Goal: Task Accomplishment & Management: Use online tool/utility

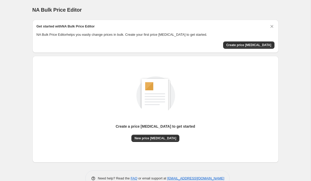
scroll to position [13, 0]
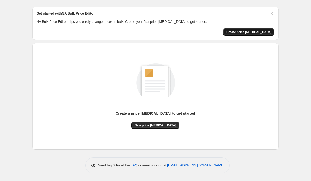
click at [246, 31] on span "Create price change job" at bounding box center [248, 32] width 45 height 4
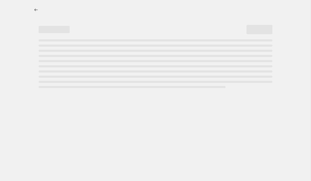
select select "percentage"
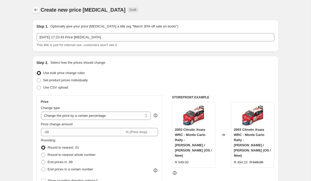
click at [37, 11] on icon "Price change jobs" at bounding box center [35, 9] width 5 height 5
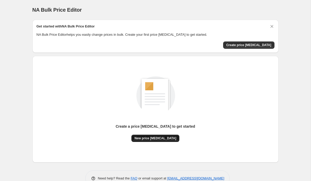
click at [154, 140] on span "New price change job" at bounding box center [156, 138] width 42 height 4
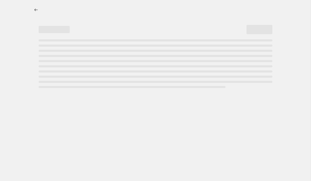
select select "percentage"
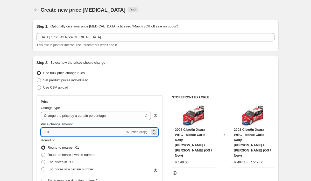
click at [59, 133] on input "-10" at bounding box center [83, 132] width 84 height 8
type input "-1"
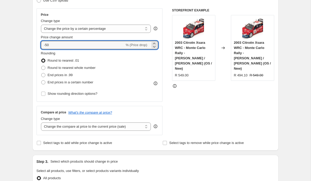
scroll to position [88, 0]
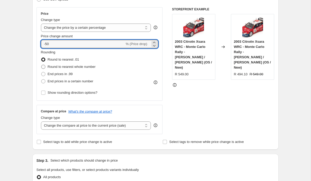
type input "-50"
click at [76, 68] on span "Round to nearest whole number" at bounding box center [72, 67] width 48 height 4
click at [42, 65] on input "Round to nearest whole number" at bounding box center [41, 65] width 0 height 0
radio input "true"
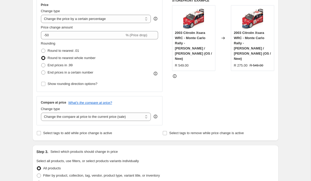
scroll to position [98, 0]
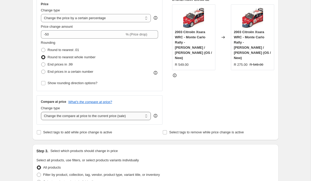
click at [120, 115] on select "Change the compare at price to the current price (sale) Change the compare at p…" at bounding box center [96, 116] width 110 height 8
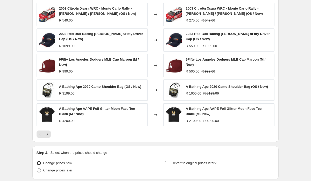
scroll to position [344, 0]
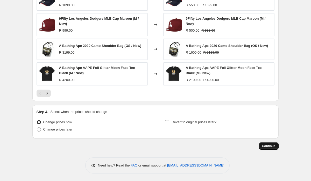
click at [269, 145] on span "Continue" at bounding box center [268, 146] width 13 height 4
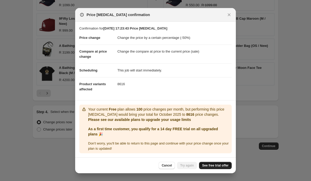
click at [214, 167] on span "See free trial offer" at bounding box center [215, 166] width 26 height 4
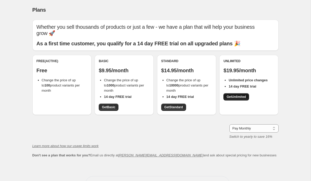
click at [235, 95] on span "Get Unlimited" at bounding box center [236, 97] width 19 height 4
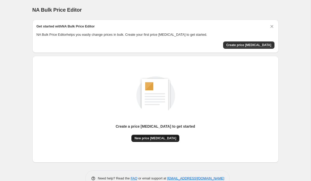
click at [163, 141] on button "New price [MEDICAL_DATA]" at bounding box center [156, 138] width 48 height 7
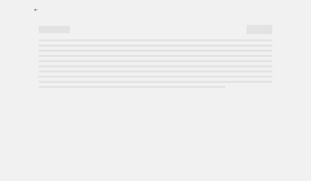
select select "percentage"
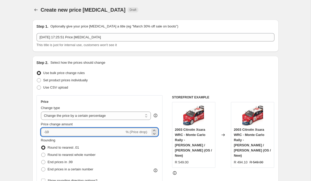
click at [58, 133] on input "-10" at bounding box center [83, 132] width 84 height 8
type input "-1"
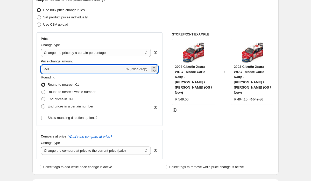
scroll to position [66, 0]
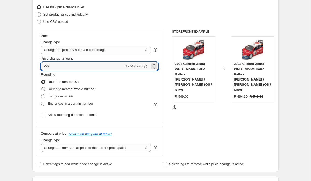
type input "-50"
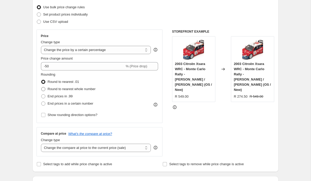
click at [75, 88] on span "Round to nearest whole number" at bounding box center [72, 89] width 48 height 4
click at [42, 87] on input "Round to nearest whole number" at bounding box center [41, 87] width 0 height 0
radio input "true"
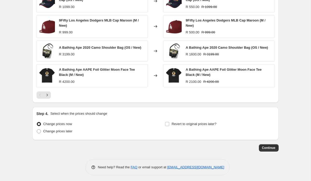
scroll to position [344, 0]
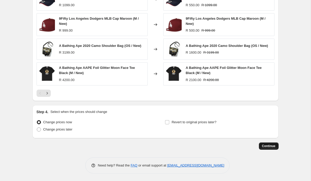
click at [270, 147] on span "Continue" at bounding box center [268, 146] width 13 height 4
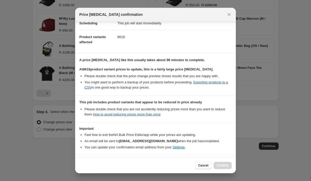
scroll to position [66, 0]
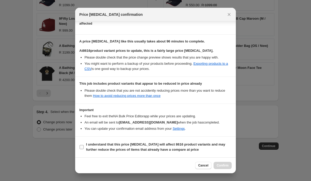
click at [81, 148] on input "I understand that this price change job will affect 8616 product variants and m…" at bounding box center [82, 147] width 4 height 4
checkbox input "true"
click at [223, 166] on span "Confirm" at bounding box center [223, 166] width 12 height 4
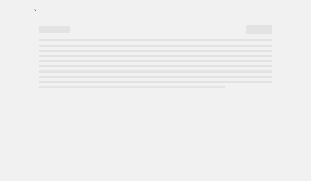
select select "percentage"
